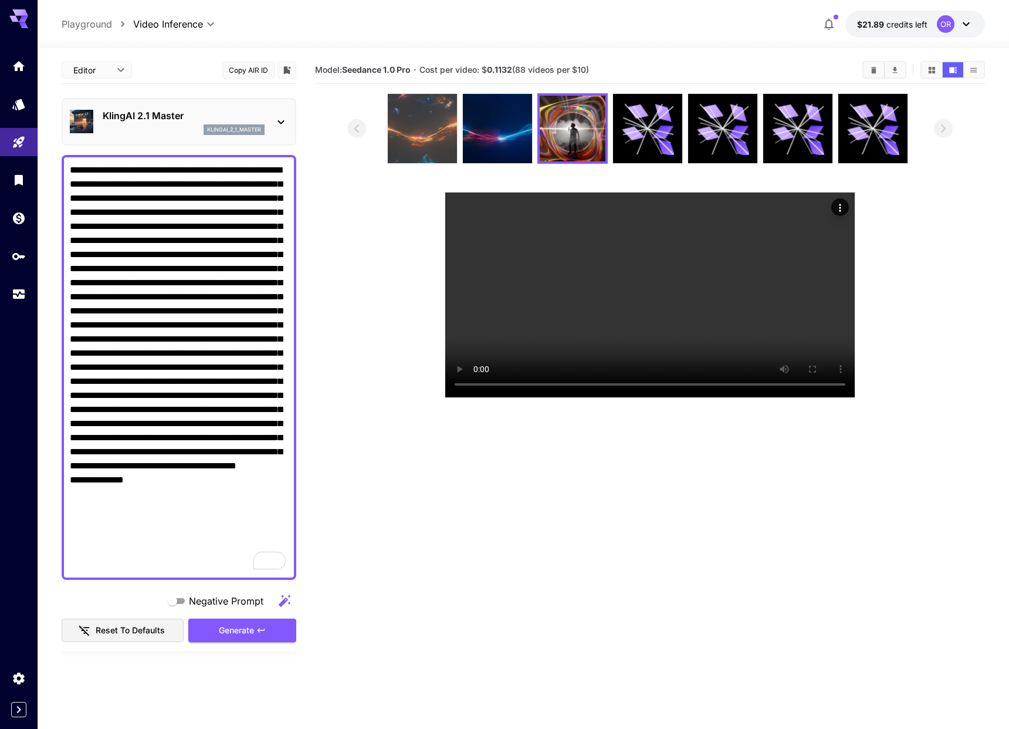
click at [413, 133] on img at bounding box center [422, 128] width 69 height 69
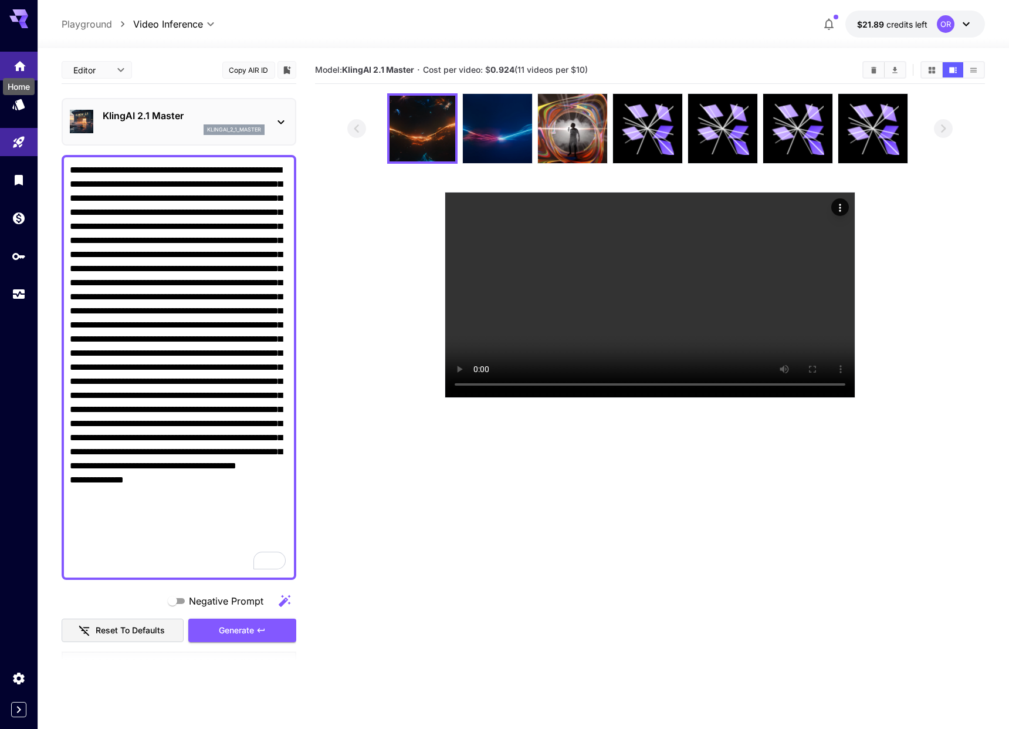
click at [17, 67] on icon "Home" at bounding box center [20, 63] width 12 height 10
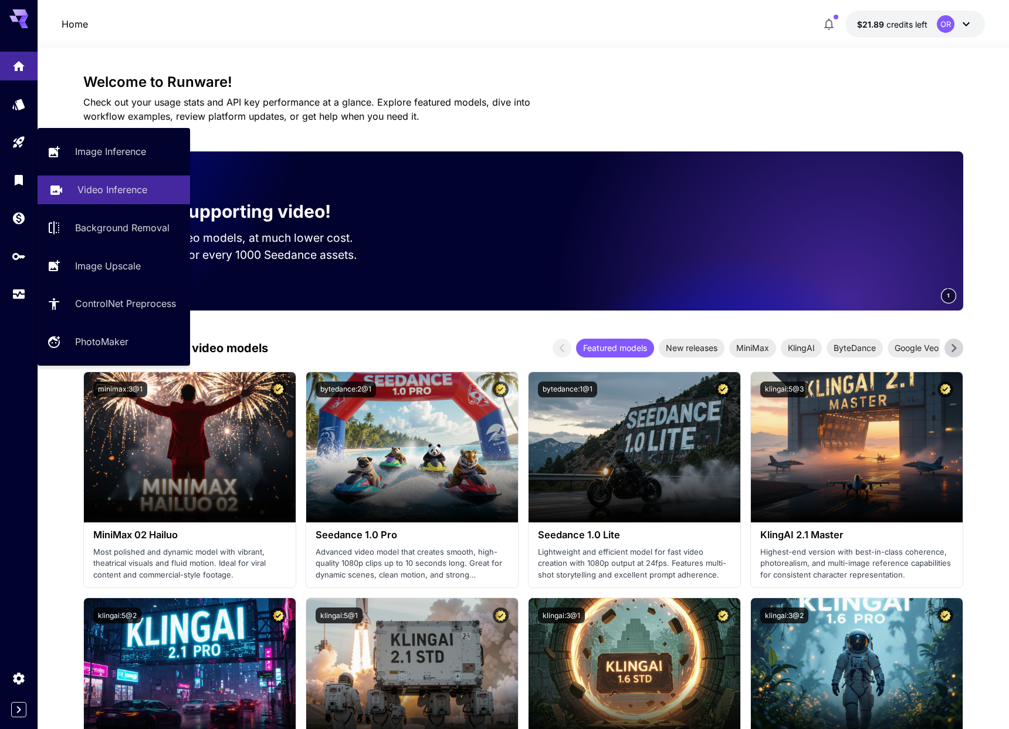
click at [126, 192] on p "Video Inference" at bounding box center [112, 189] width 70 height 14
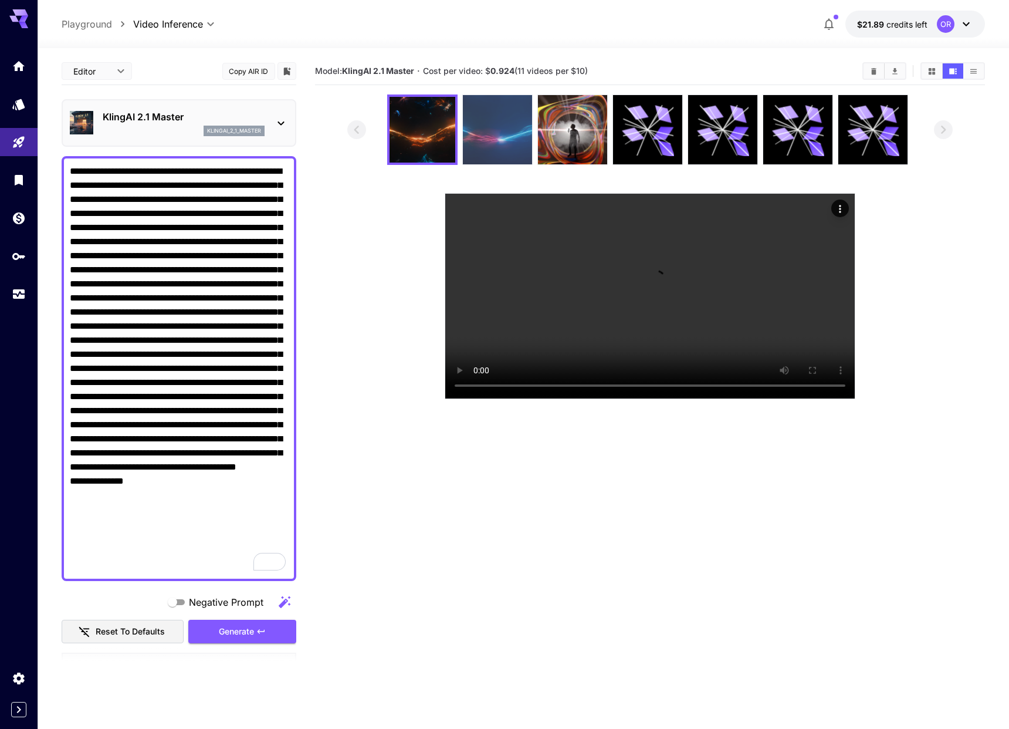
click at [492, 131] on img at bounding box center [497, 129] width 69 height 69
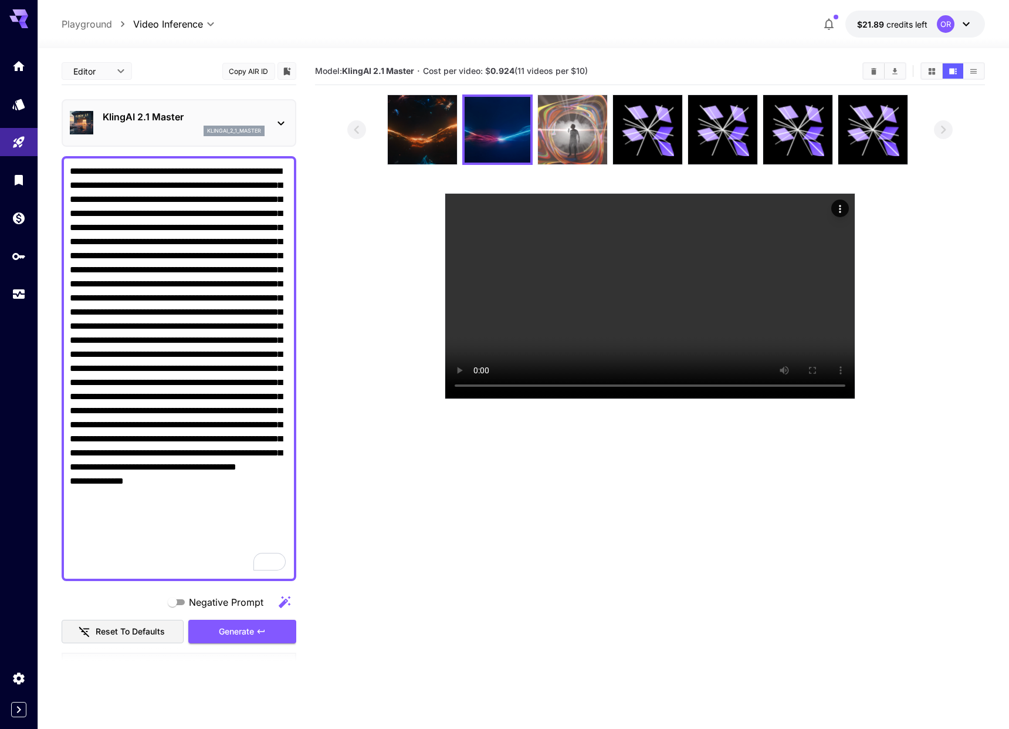
click at [574, 140] on img at bounding box center [572, 129] width 69 height 69
click at [192, 127] on div "klingai_2_1_master" at bounding box center [184, 131] width 162 height 11
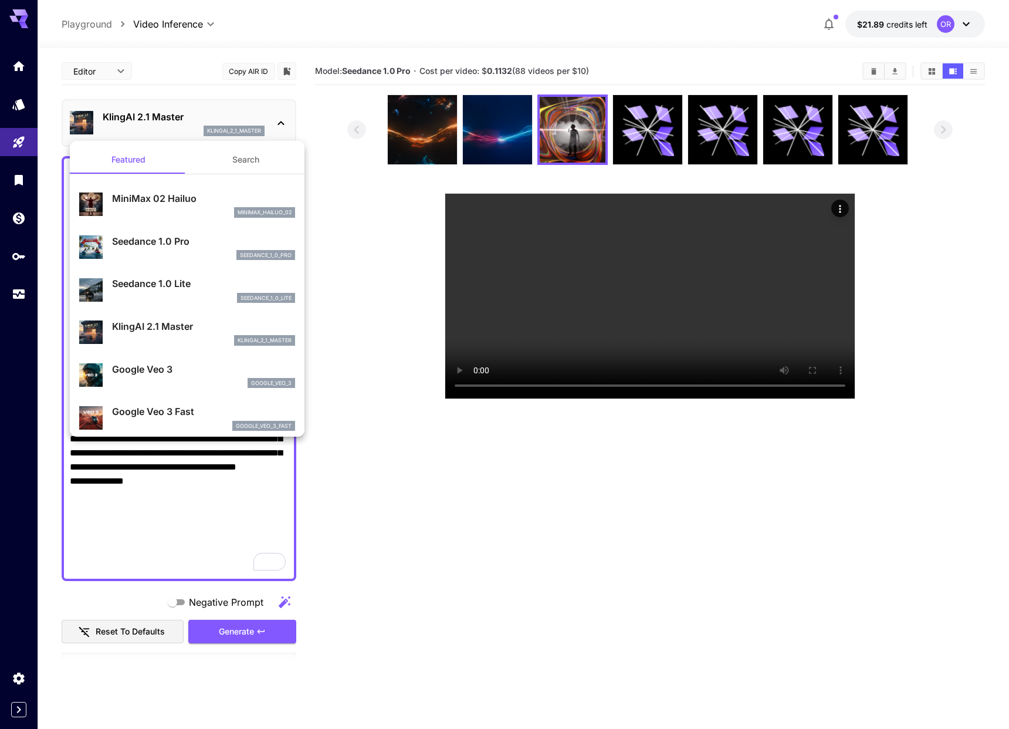
click at [191, 128] on div at bounding box center [504, 364] width 1009 height 729
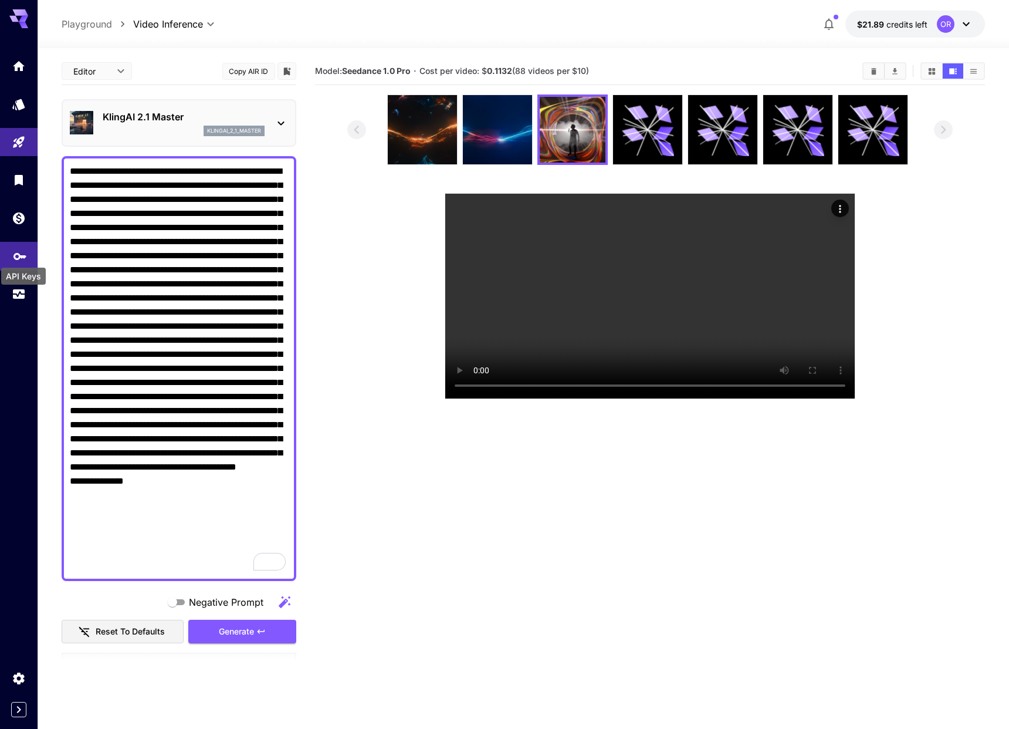
click at [17, 250] on icon "API Keys" at bounding box center [20, 253] width 14 height 14
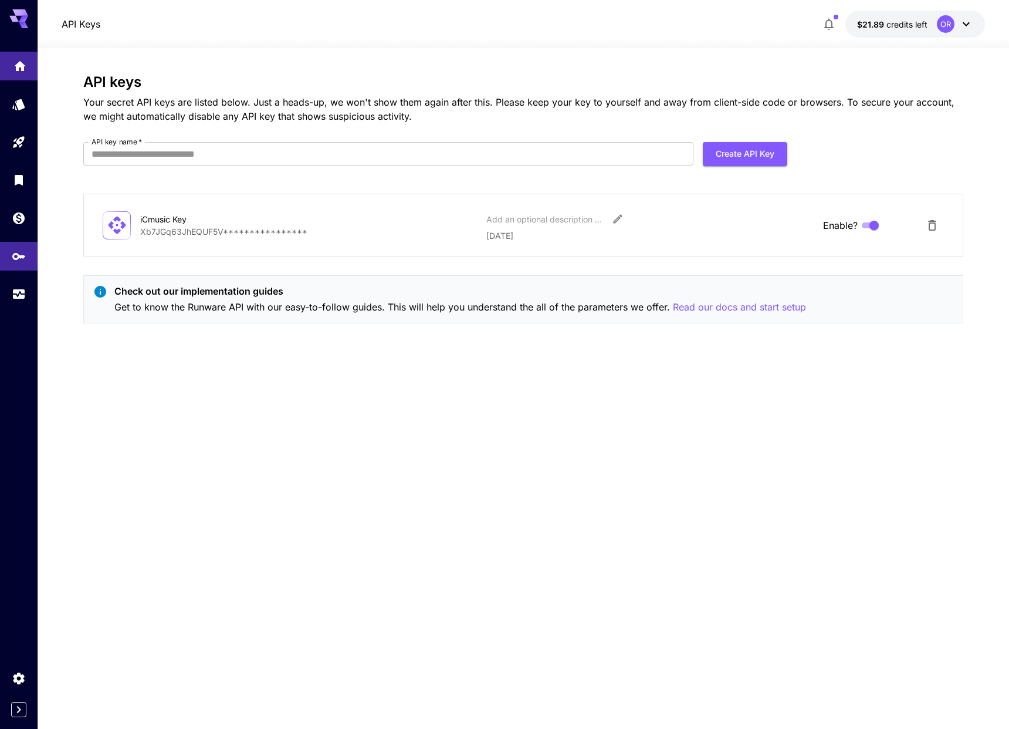
click at [20, 63] on icon "Home" at bounding box center [20, 63] width 12 height 10
